Goal: Task Accomplishment & Management: Manage account settings

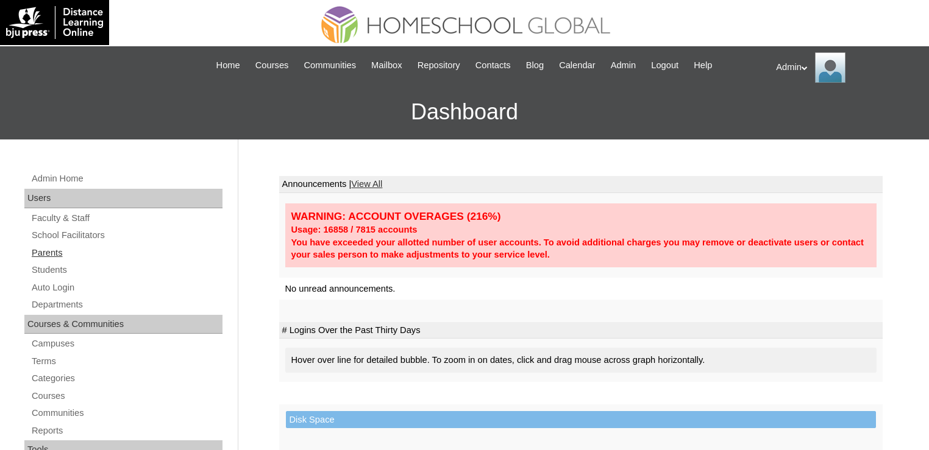
click at [51, 255] on link "Parents" at bounding box center [126, 253] width 192 height 15
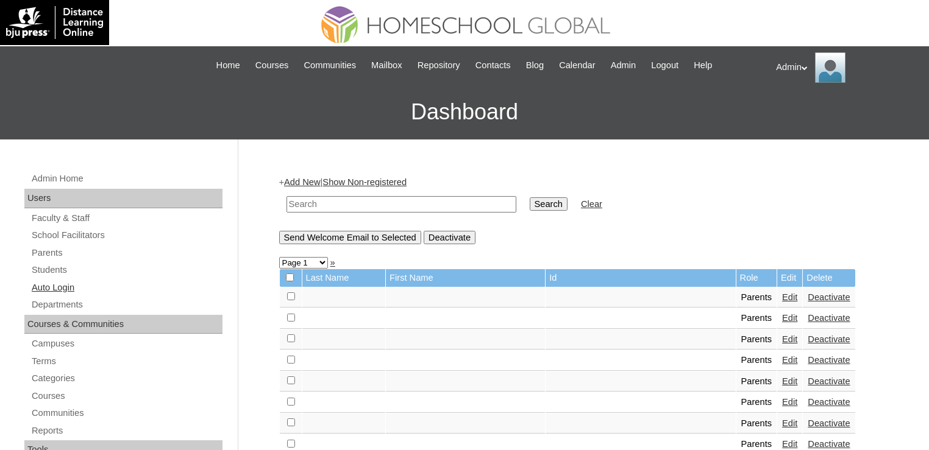
click at [68, 288] on link "Auto Login" at bounding box center [126, 287] width 192 height 15
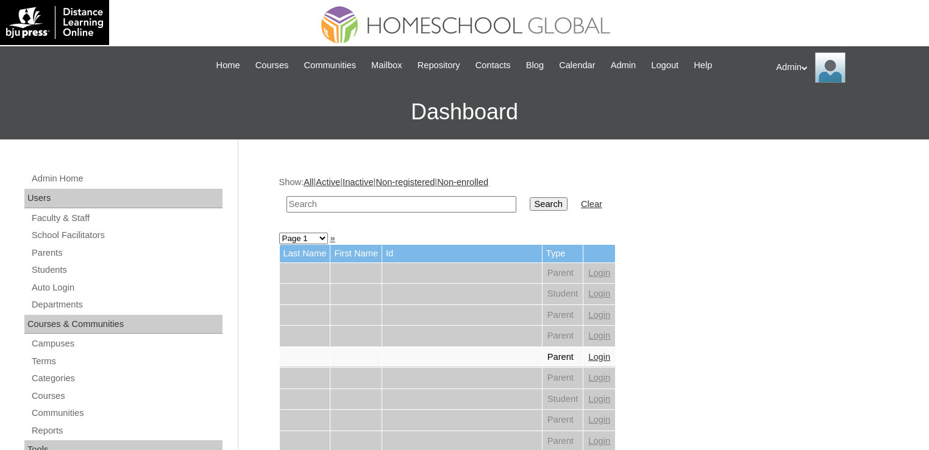
drag, startPoint x: 0, startPoint y: 0, endPoint x: 360, endPoint y: 199, distance: 411.7
click at [360, 199] on input "text" at bounding box center [402, 204] width 230 height 16
type input "L"
type input "Gomez"
click at [530, 198] on input "Search" at bounding box center [549, 204] width 38 height 13
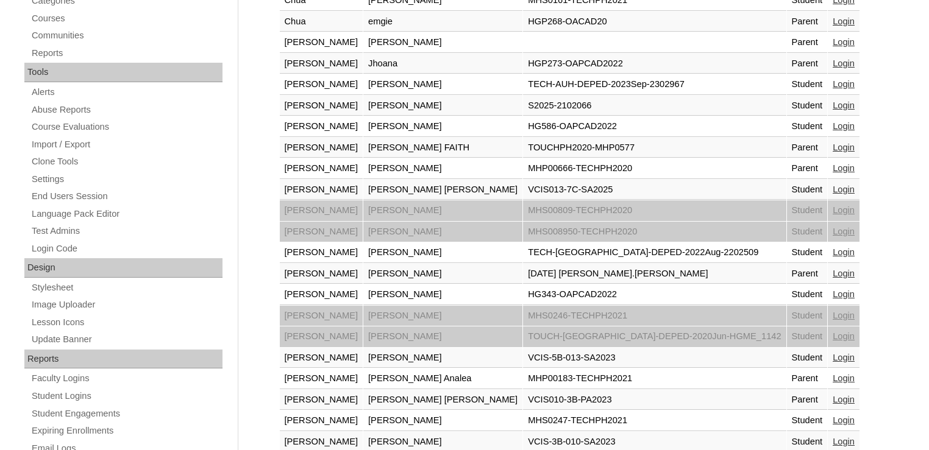
scroll to position [552, 0]
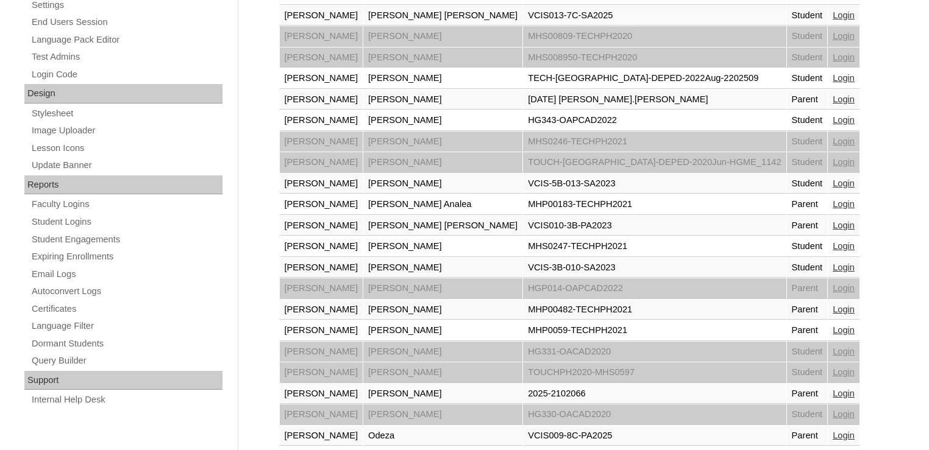
click at [833, 389] on link "Login" at bounding box center [844, 394] width 22 height 10
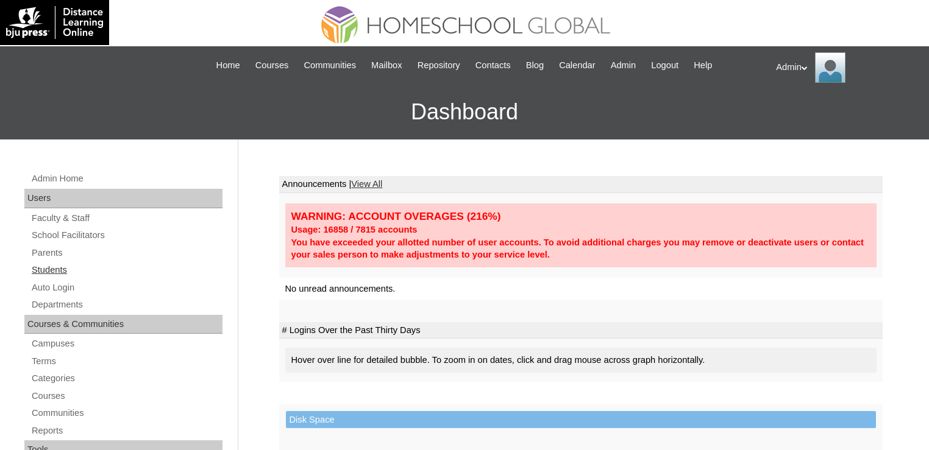
click at [62, 268] on link "Students" at bounding box center [126, 270] width 192 height 15
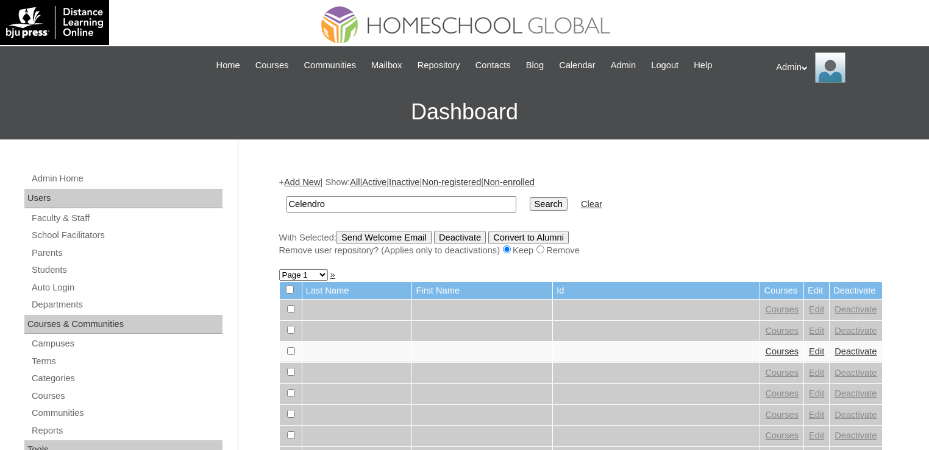
type input "Celendro"
click at [530, 202] on input "Search" at bounding box center [549, 204] width 38 height 13
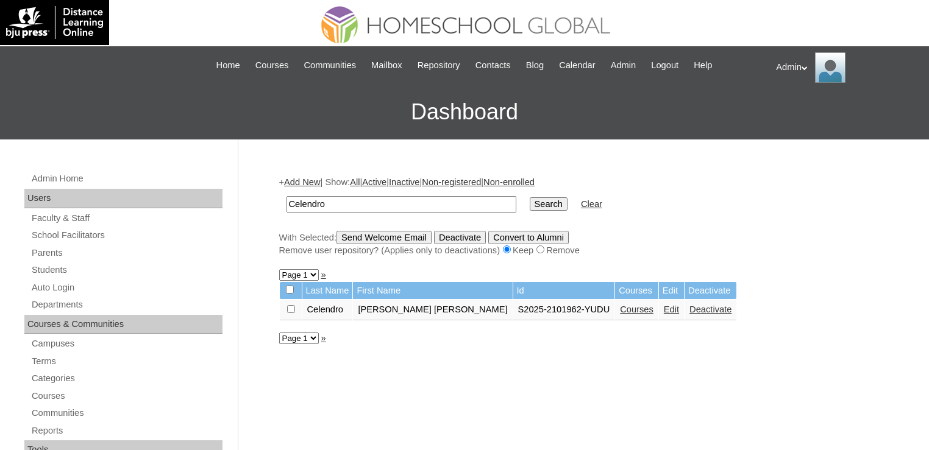
click at [620, 310] on link "Courses" at bounding box center [637, 310] width 34 height 10
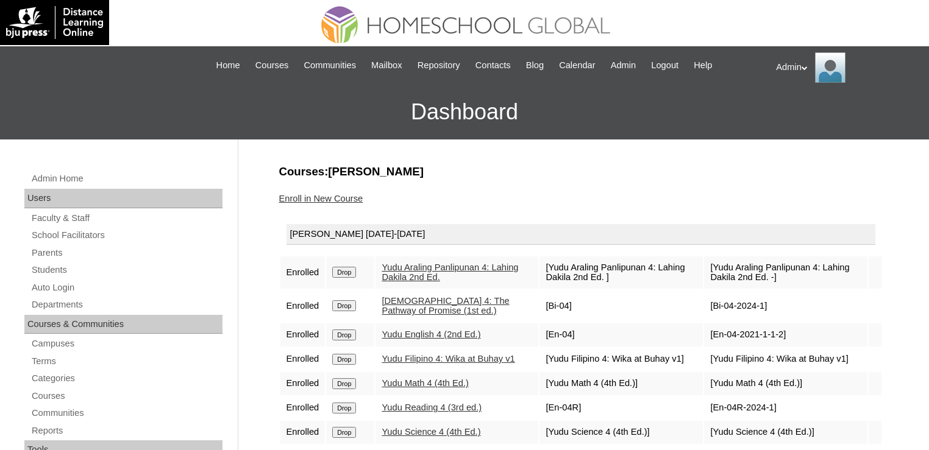
click at [351, 194] on link "Enroll in New Course" at bounding box center [321, 199] width 84 height 10
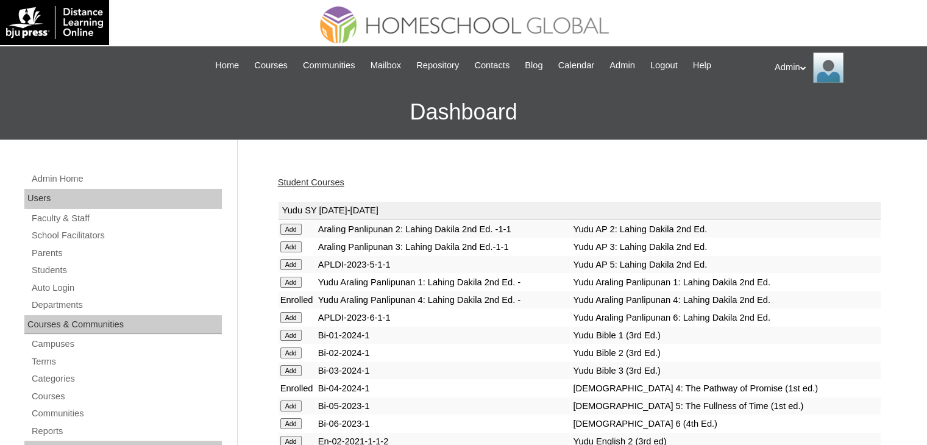
click at [310, 184] on link "Student Courses" at bounding box center [311, 182] width 66 height 10
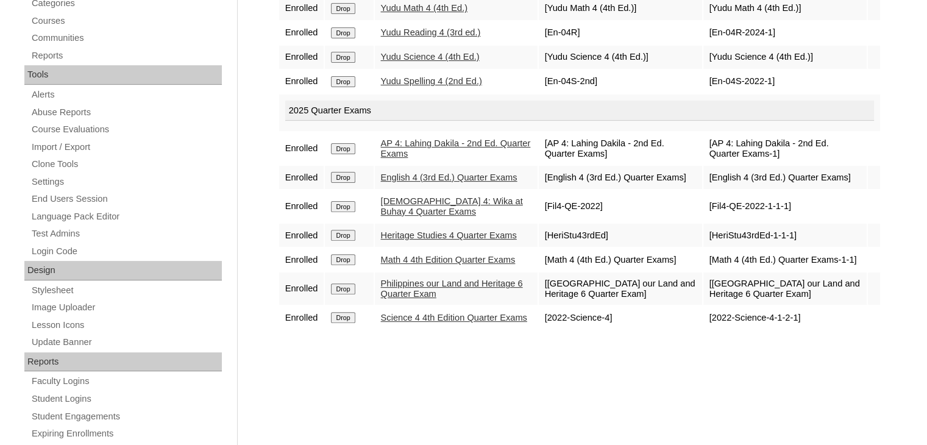
scroll to position [377, 0]
click at [343, 293] on input "Drop" at bounding box center [343, 287] width 24 height 11
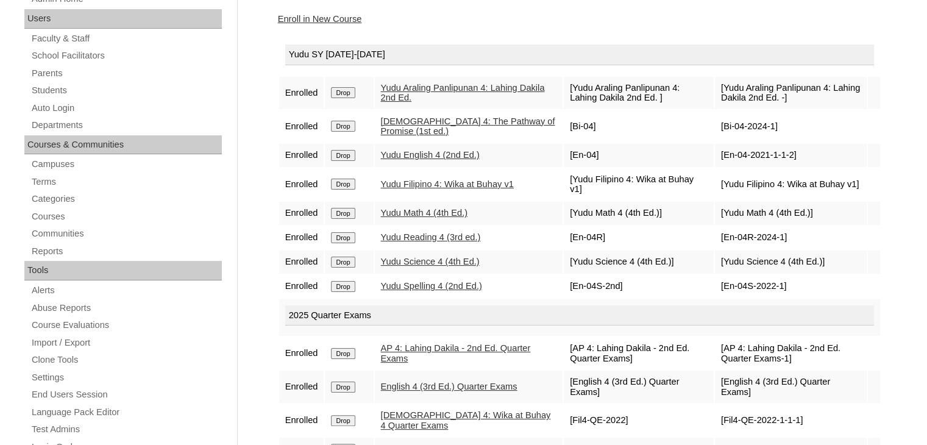
scroll to position [179, 0]
